Goal: Find specific page/section: Find specific page/section

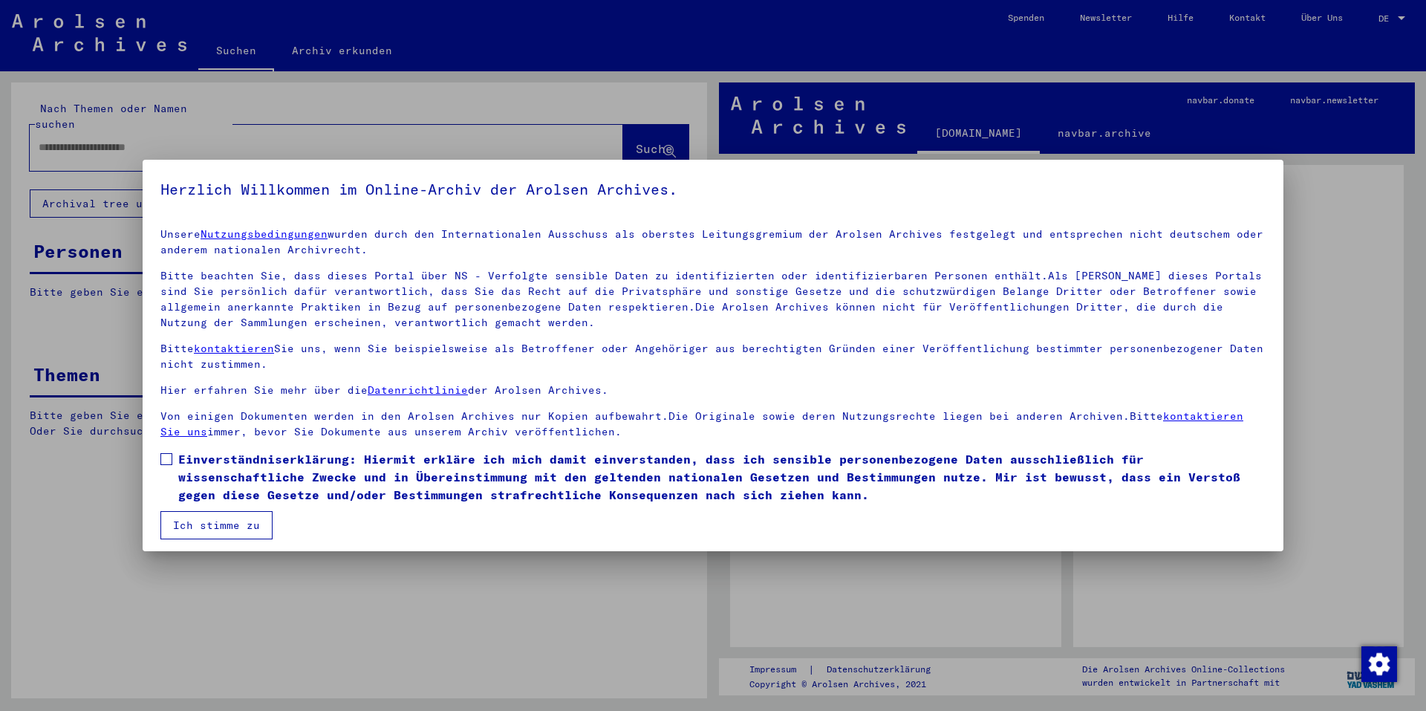
click at [1012, 10] on div at bounding box center [713, 355] width 1426 height 711
click at [164, 462] on span at bounding box center [166, 459] width 12 height 12
click at [186, 510] on mat-checkbox "Einverständniserklärung: Hiermit erkläre ich mich damit einverstanden, dass ich…" at bounding box center [712, 480] width 1105 height 61
click at [247, 536] on button "Ich stimme zu" at bounding box center [216, 525] width 112 height 28
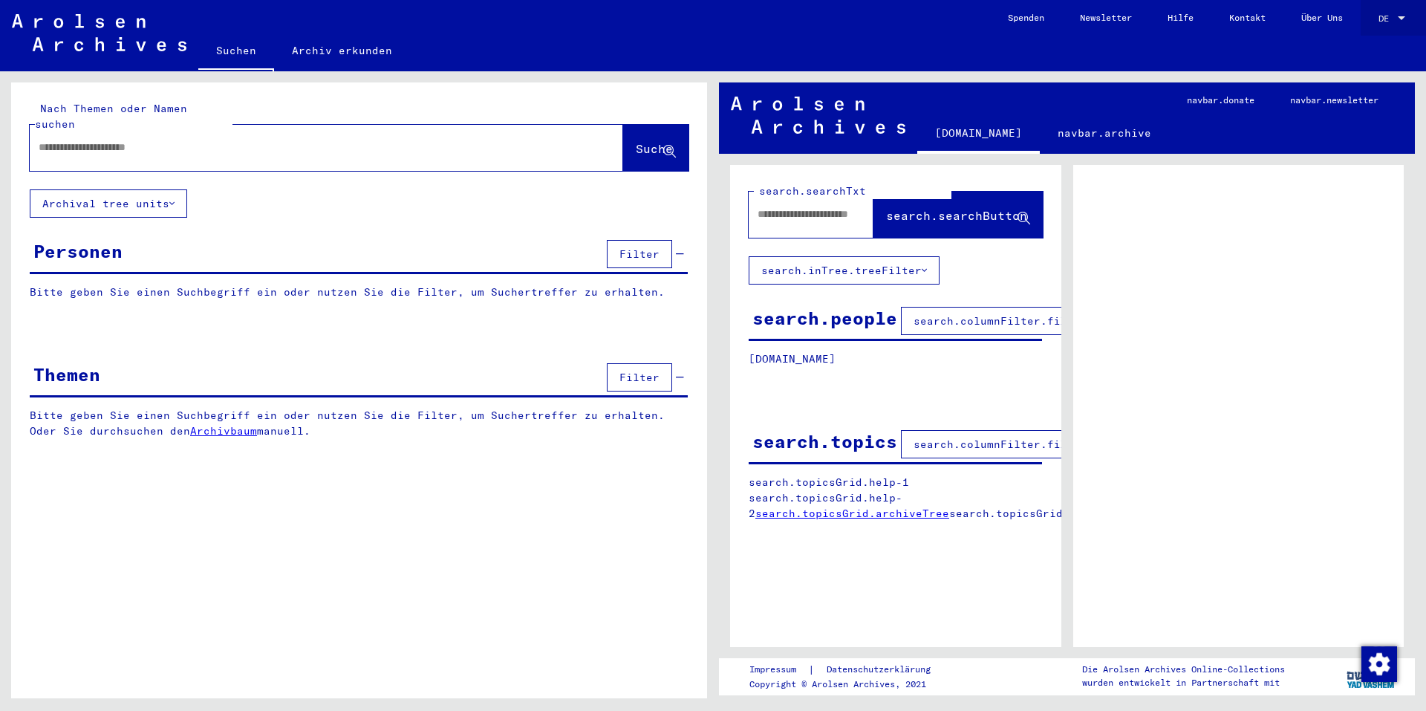
click at [1392, 14] on span "DE" at bounding box center [1386, 18] width 16 height 10
click at [1381, 53] on span "Deutsch" at bounding box center [1364, 53] width 36 height 11
click at [1382, 16] on mat-select-trigger "DE" at bounding box center [1383, 18] width 10 height 11
click at [1372, 25] on span "English" at bounding box center [1364, 26] width 36 height 11
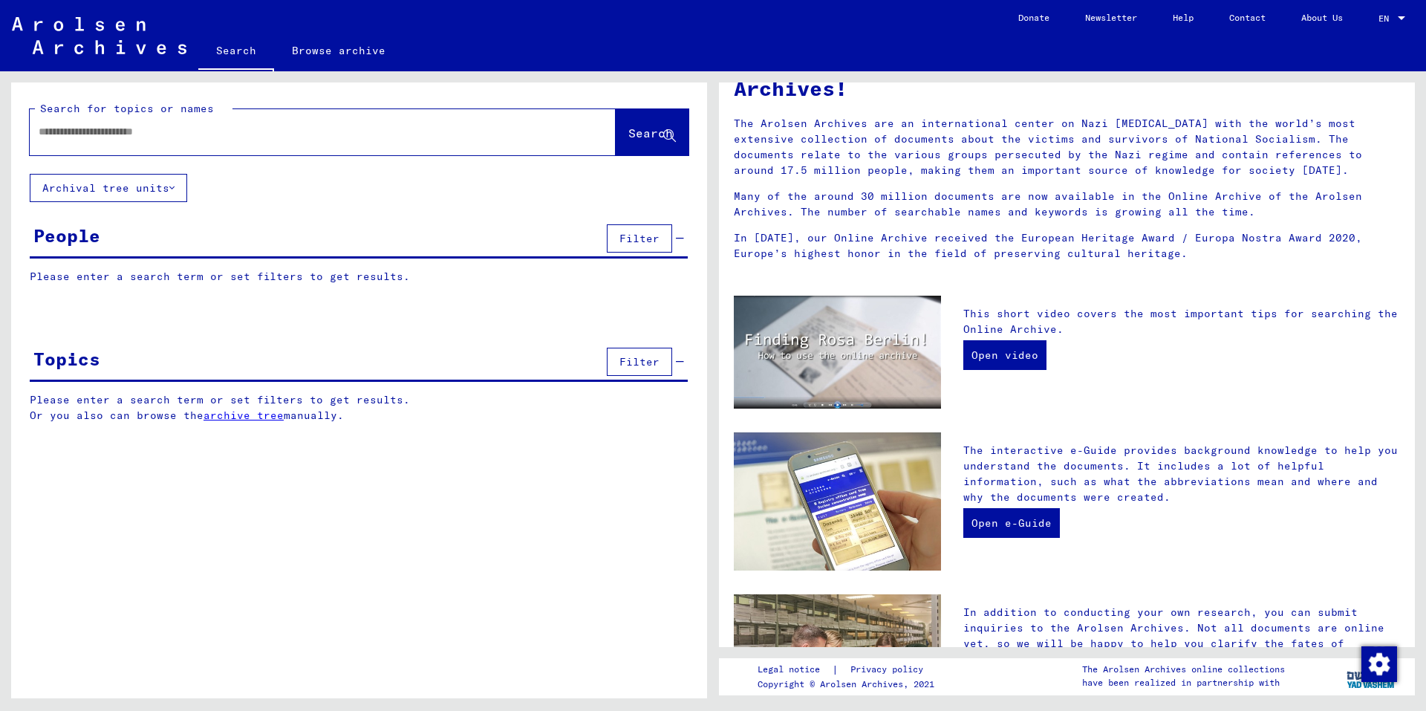
scroll to position [403, 0]
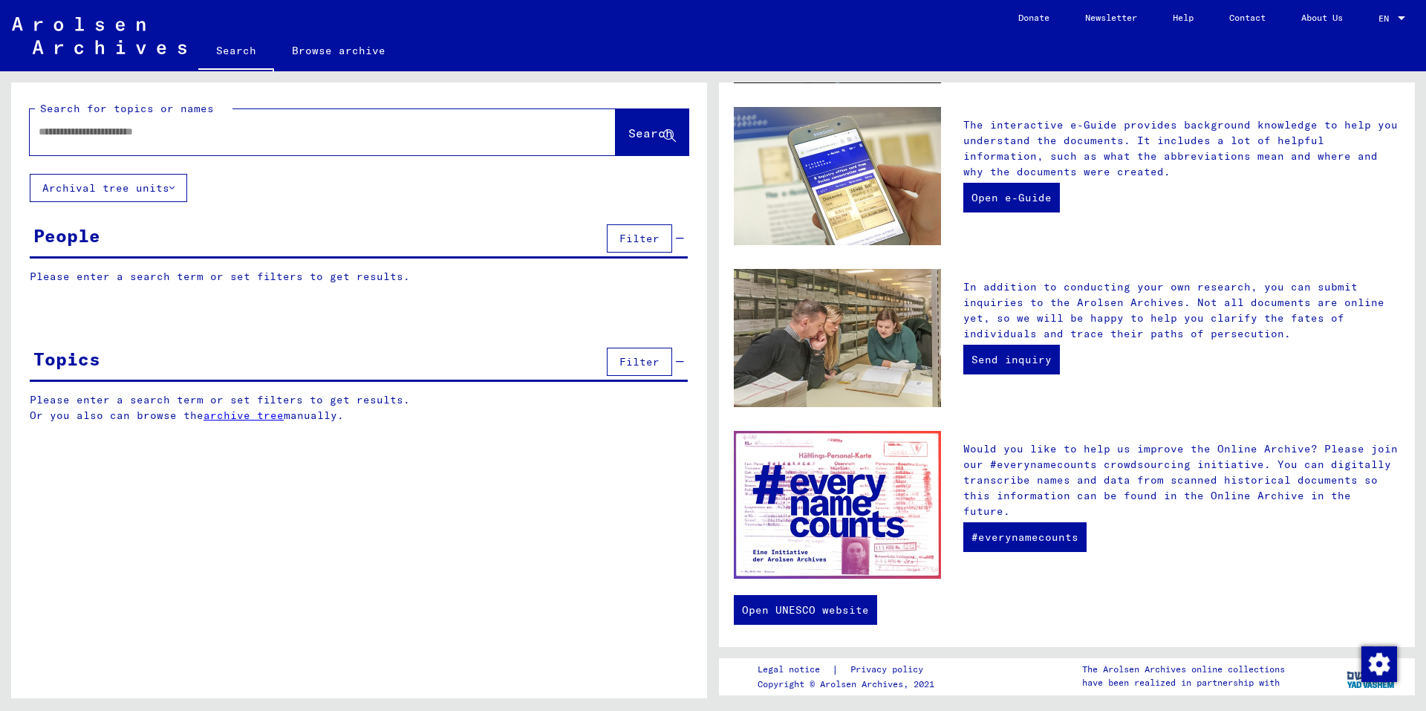
click at [83, 45] on img at bounding box center [99, 35] width 175 height 37
